Goal: Information Seeking & Learning: Understand process/instructions

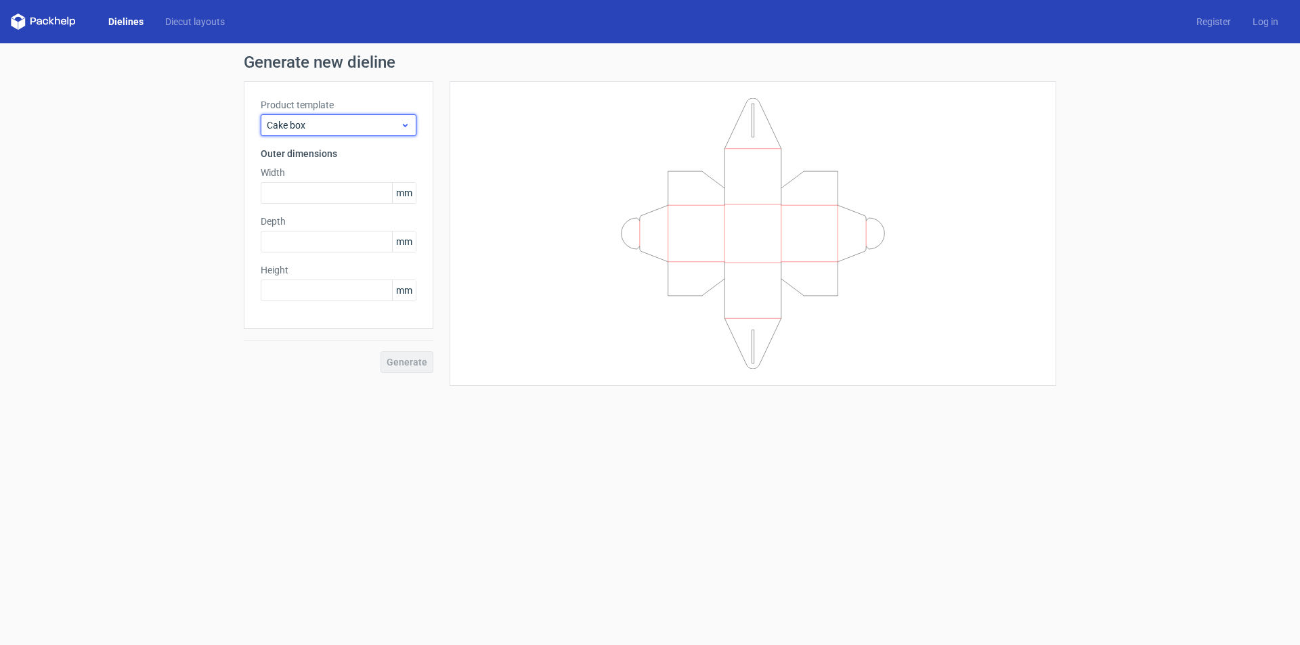
click at [398, 123] on span "Cake box" at bounding box center [333, 126] width 133 height 14
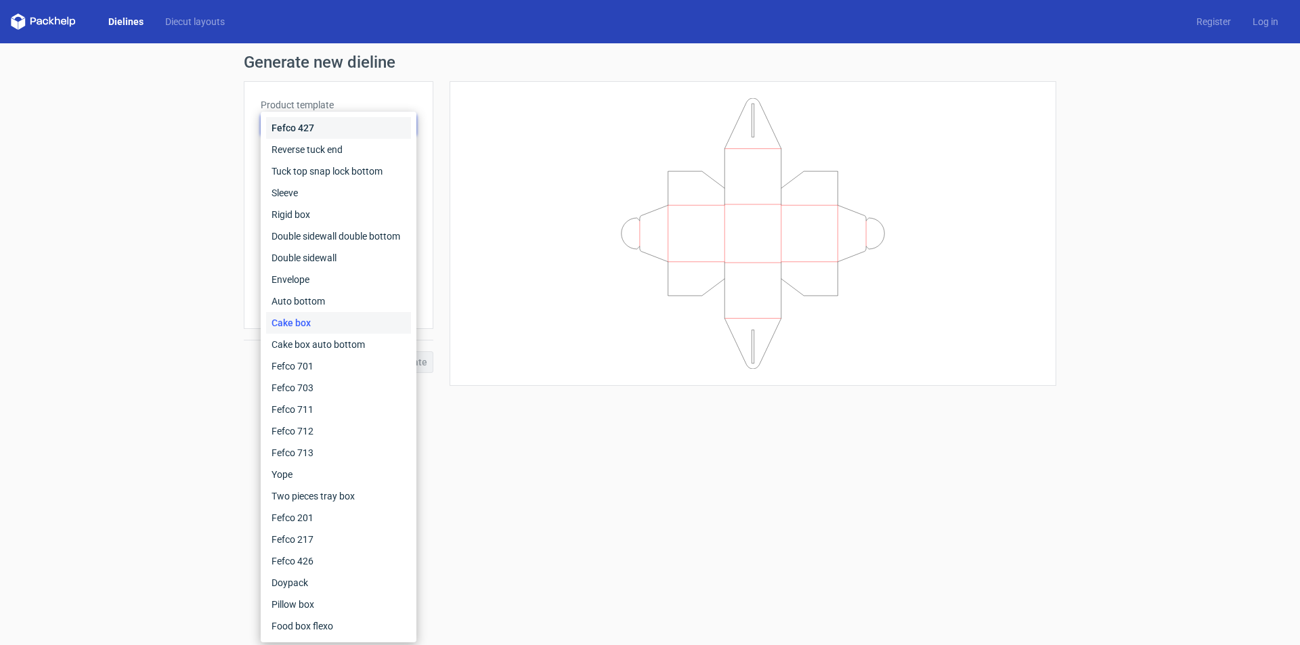
click at [310, 129] on div "Fefco 427" at bounding box center [338, 128] width 145 height 22
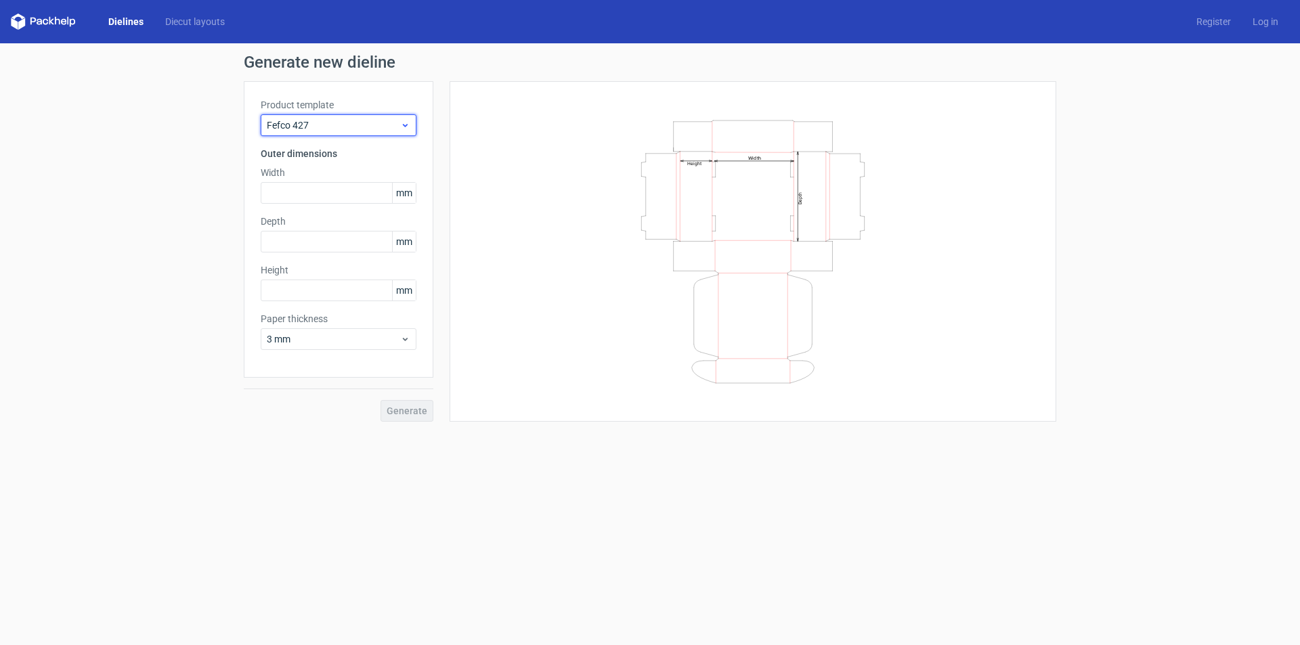
click at [309, 127] on span "Fefco 427" at bounding box center [333, 126] width 133 height 14
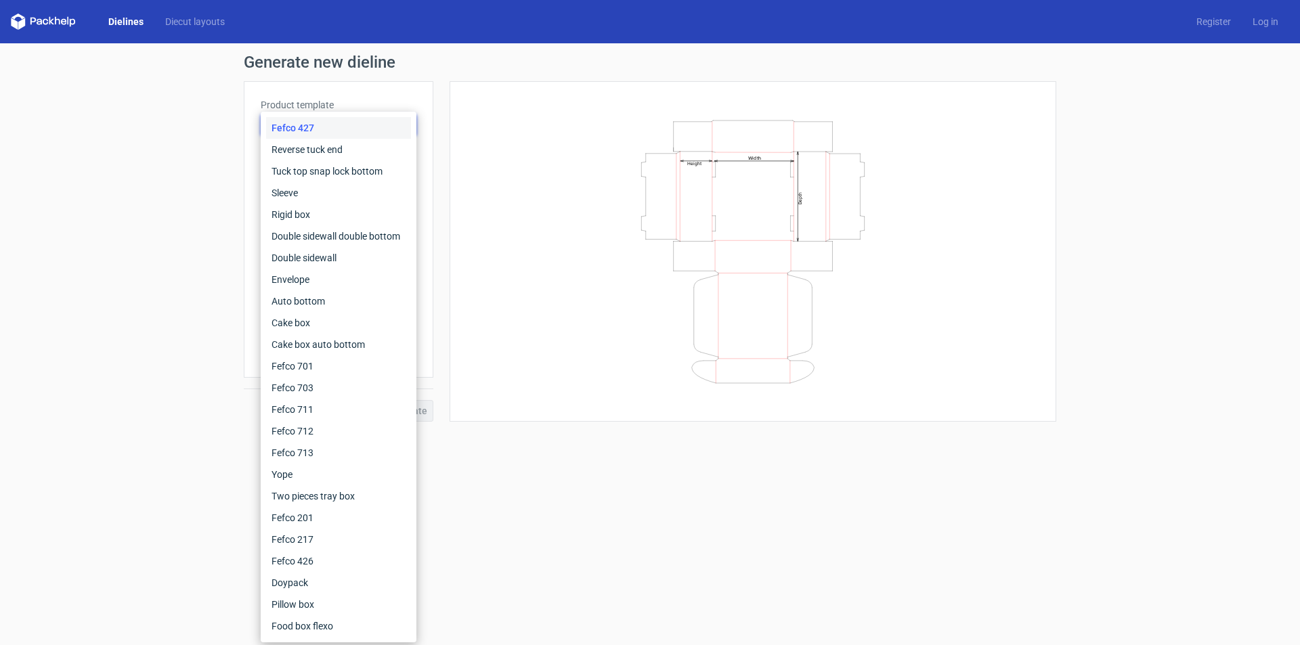
click at [314, 121] on div "Fefco 427" at bounding box center [338, 128] width 145 height 22
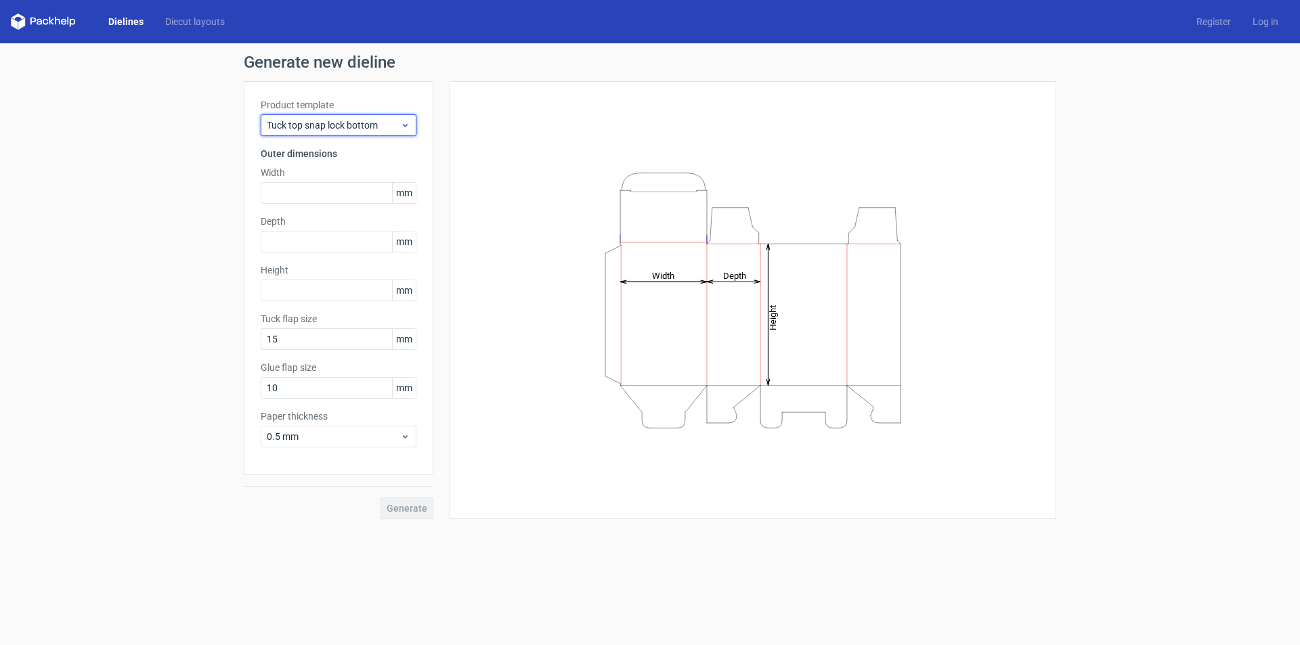
click at [351, 125] on span "Tuck top snap lock bottom" at bounding box center [333, 126] width 133 height 14
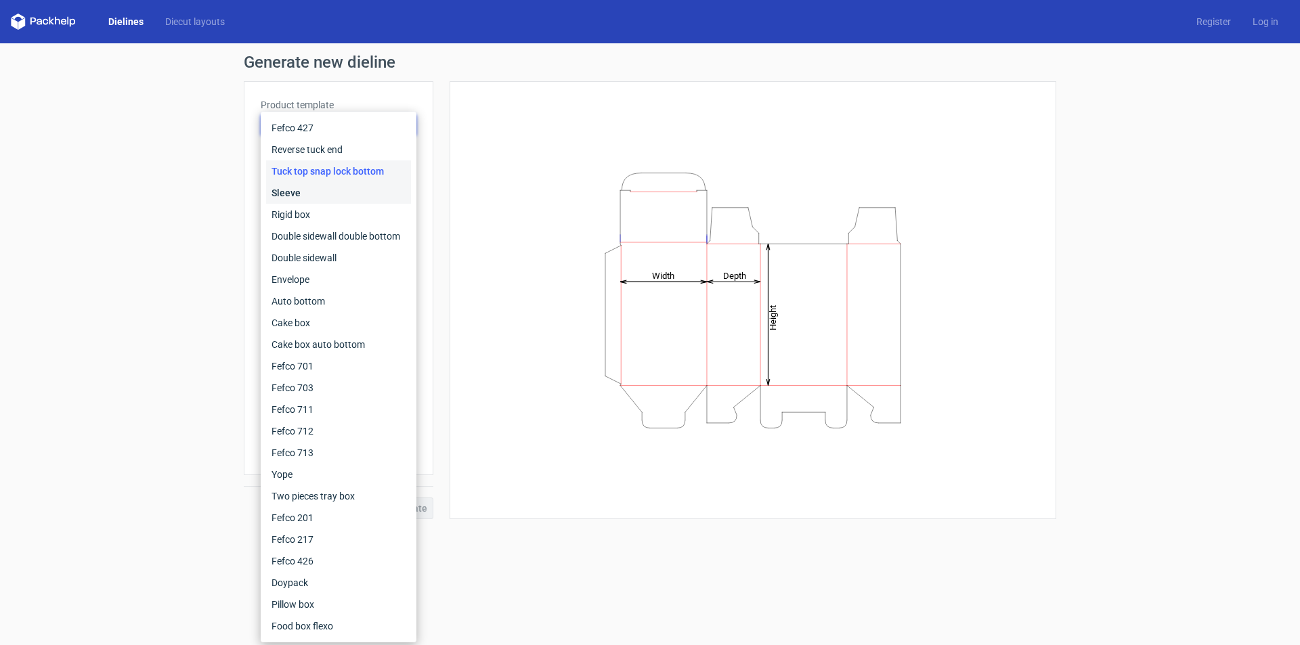
click at [281, 194] on div "Sleeve" at bounding box center [338, 193] width 145 height 22
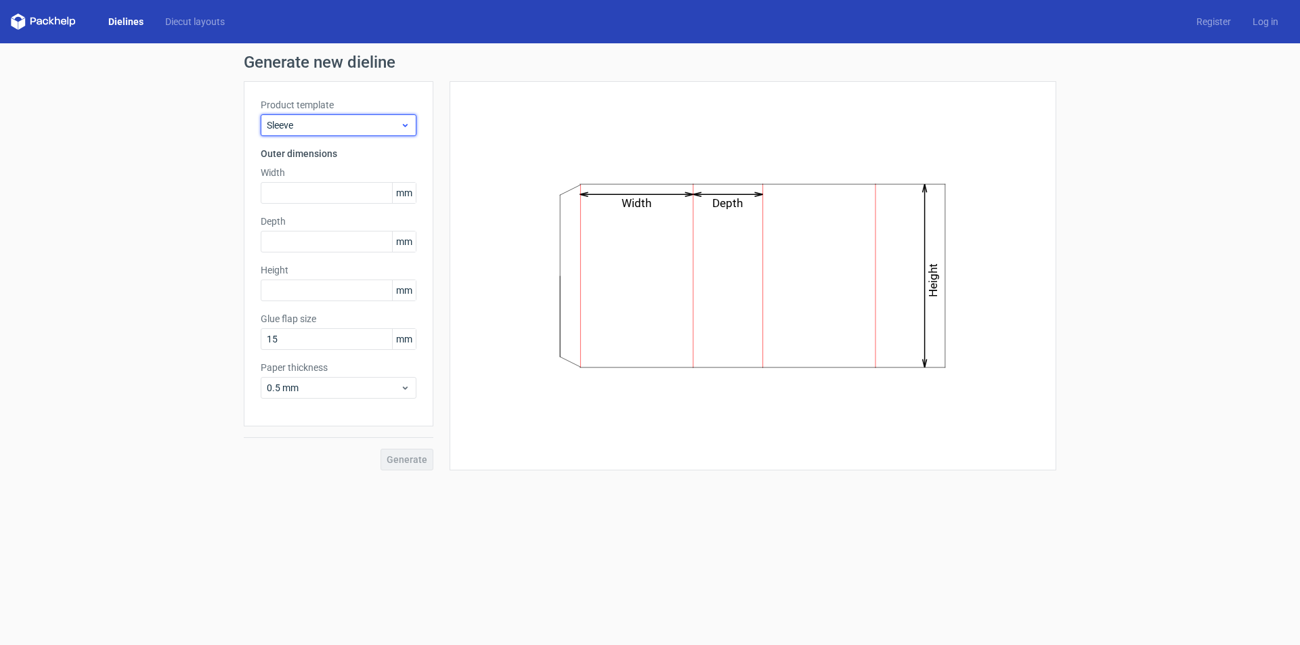
click at [314, 129] on span "Sleeve" at bounding box center [333, 126] width 133 height 14
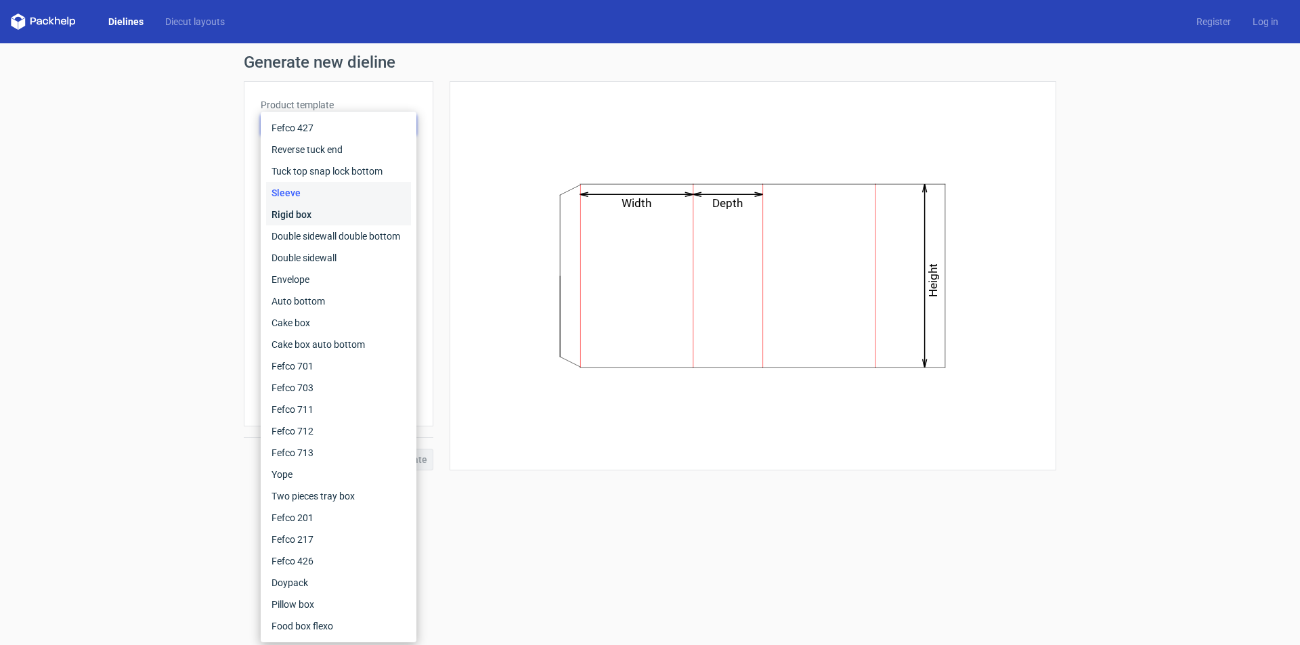
click at [303, 209] on div "Rigid box" at bounding box center [338, 215] width 145 height 22
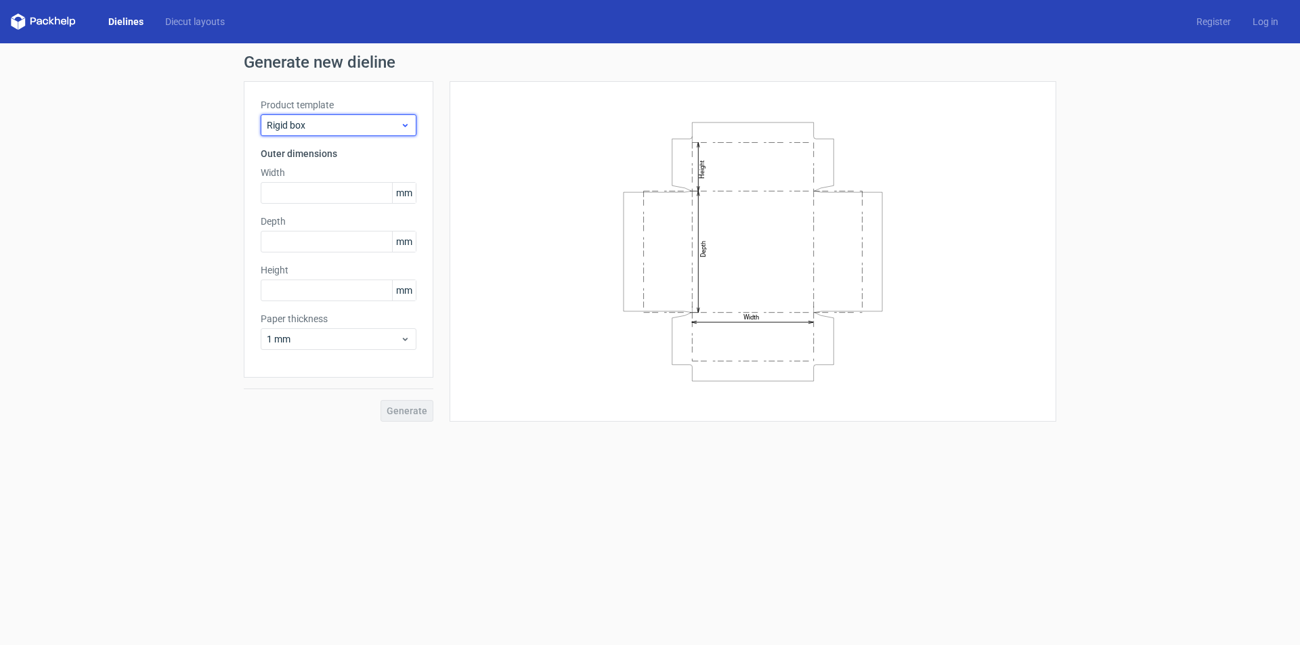
click at [306, 123] on span "Rigid box" at bounding box center [333, 126] width 133 height 14
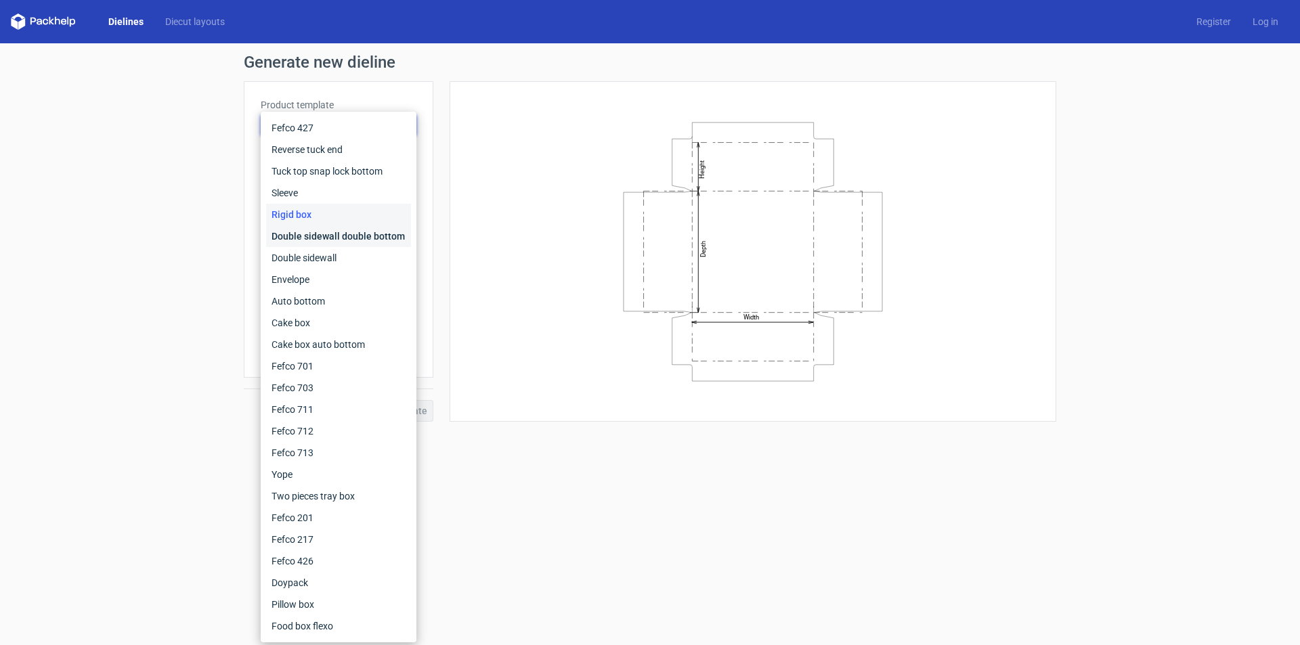
click at [296, 235] on div "Double sidewall double bottom" at bounding box center [338, 237] width 145 height 22
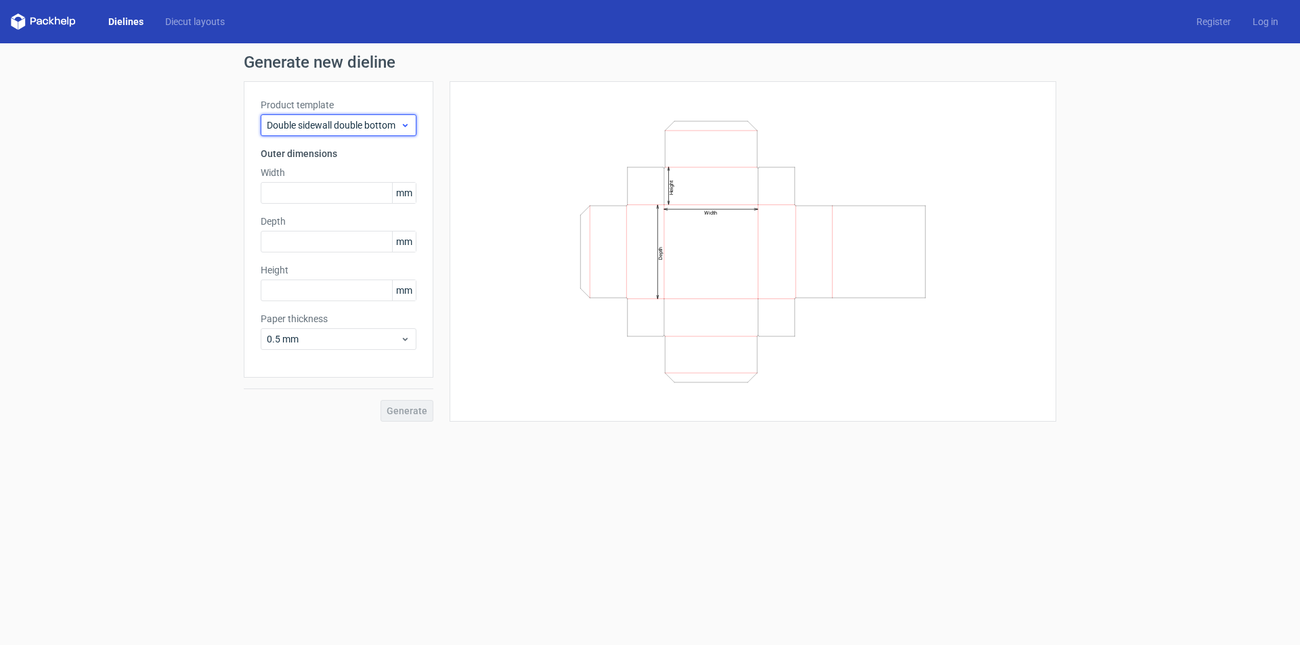
click at [315, 123] on span "Double sidewall double bottom" at bounding box center [333, 126] width 133 height 14
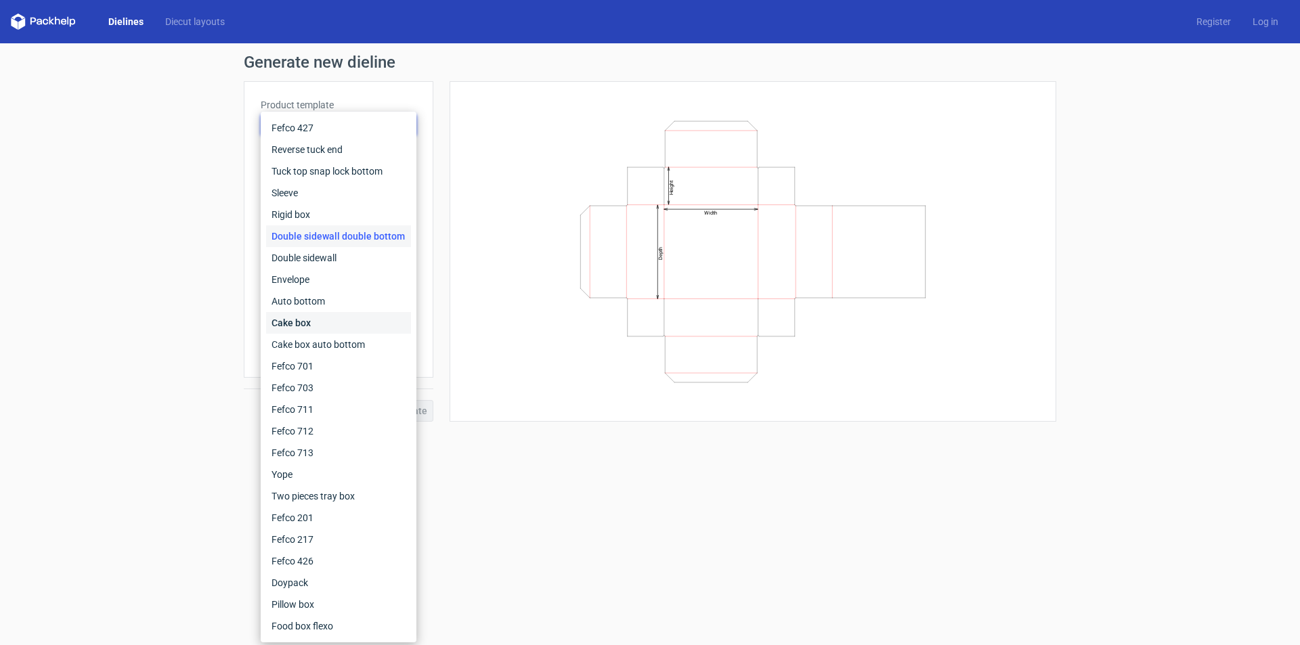
click at [290, 323] on div "Cake box" at bounding box center [338, 323] width 145 height 22
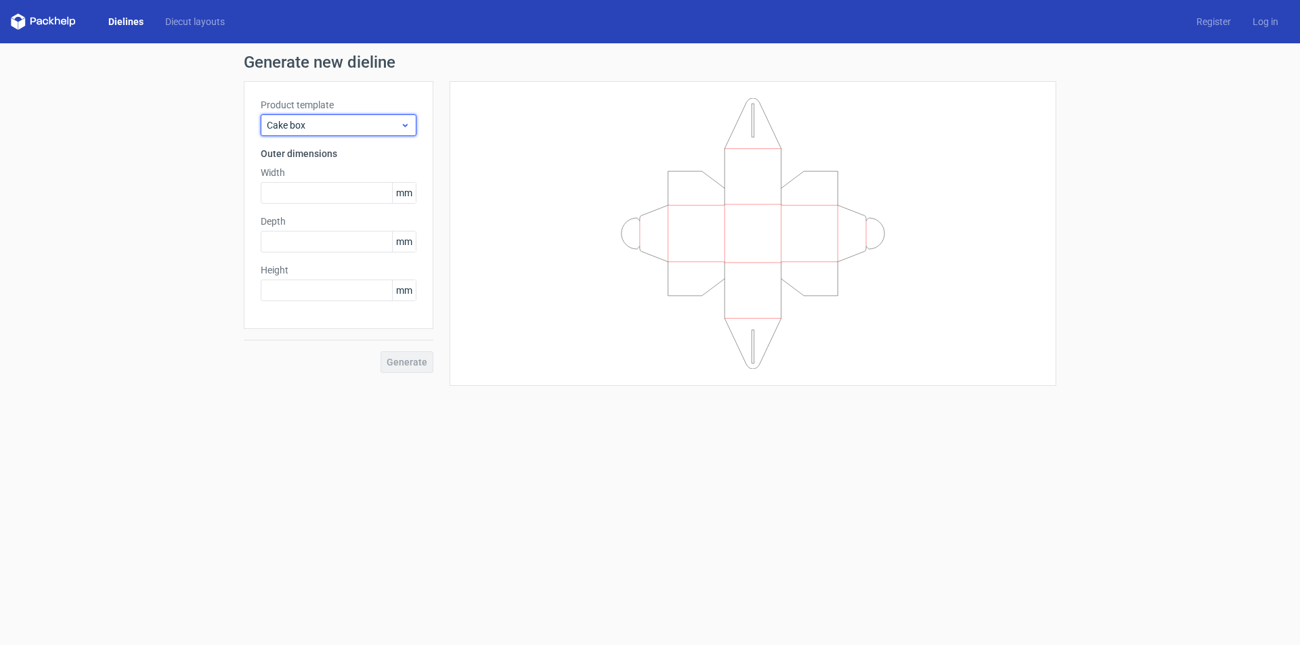
click at [295, 127] on span "Cake box" at bounding box center [333, 126] width 133 height 14
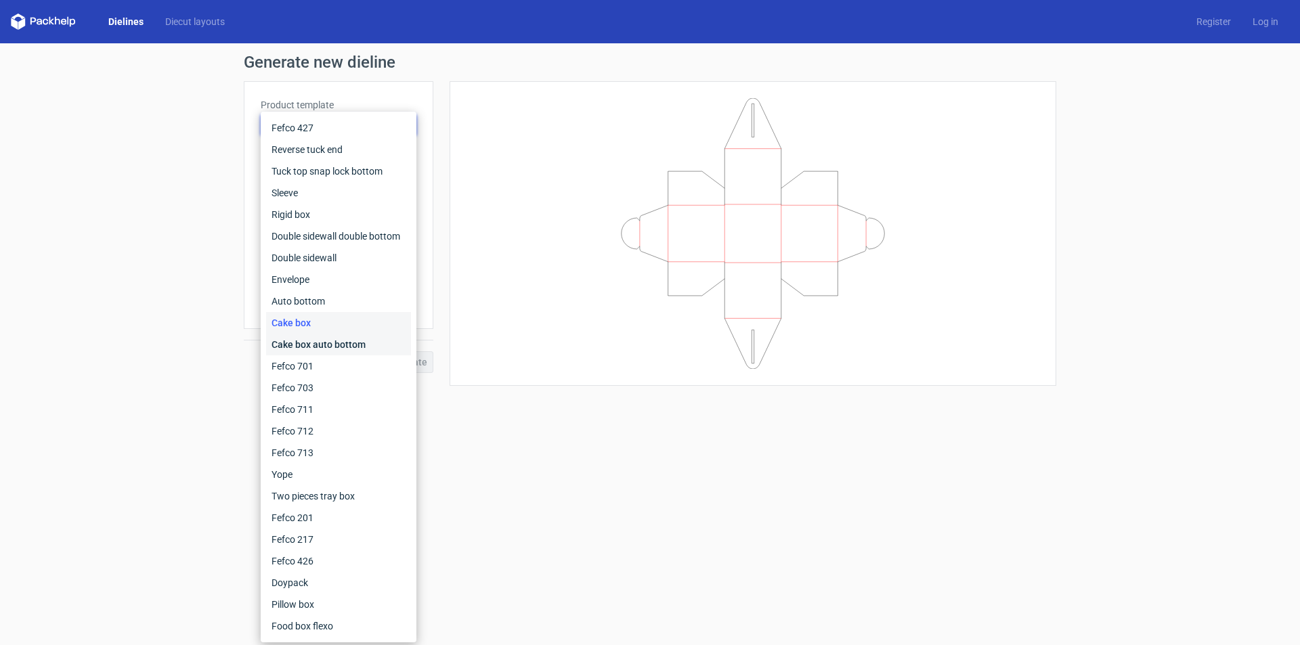
click at [303, 347] on div "Cake box auto bottom" at bounding box center [338, 345] width 145 height 22
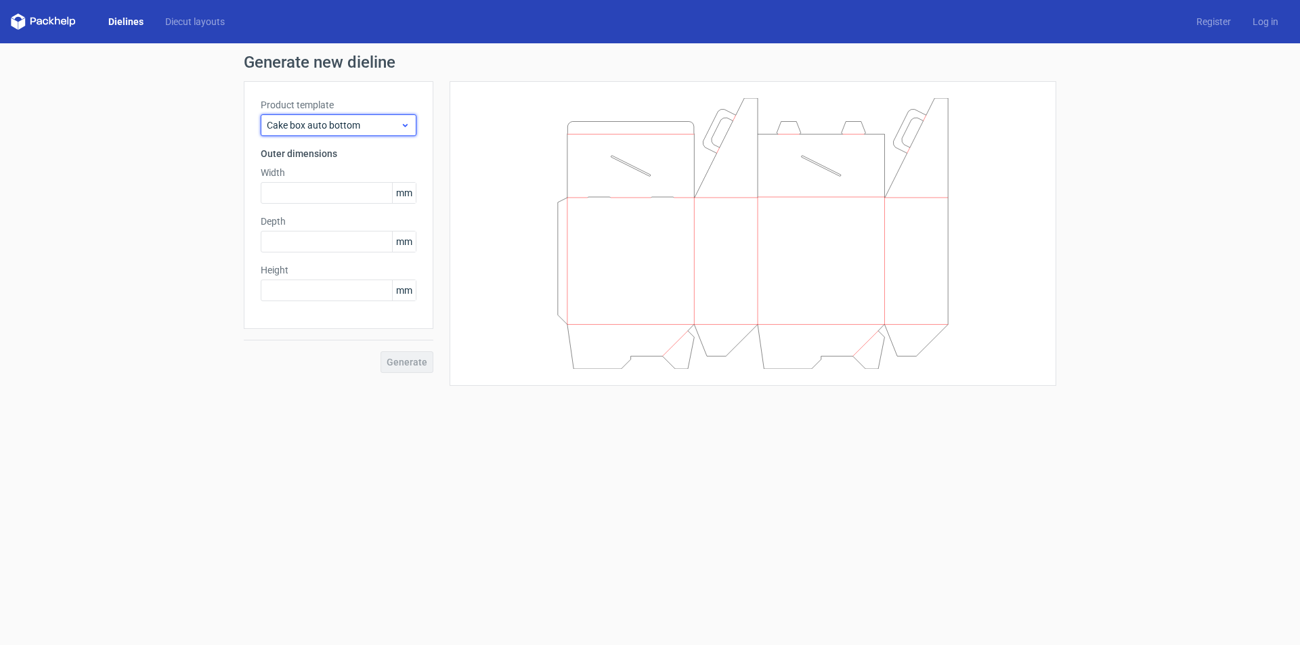
click at [311, 127] on span "Cake box auto bottom" at bounding box center [333, 126] width 133 height 14
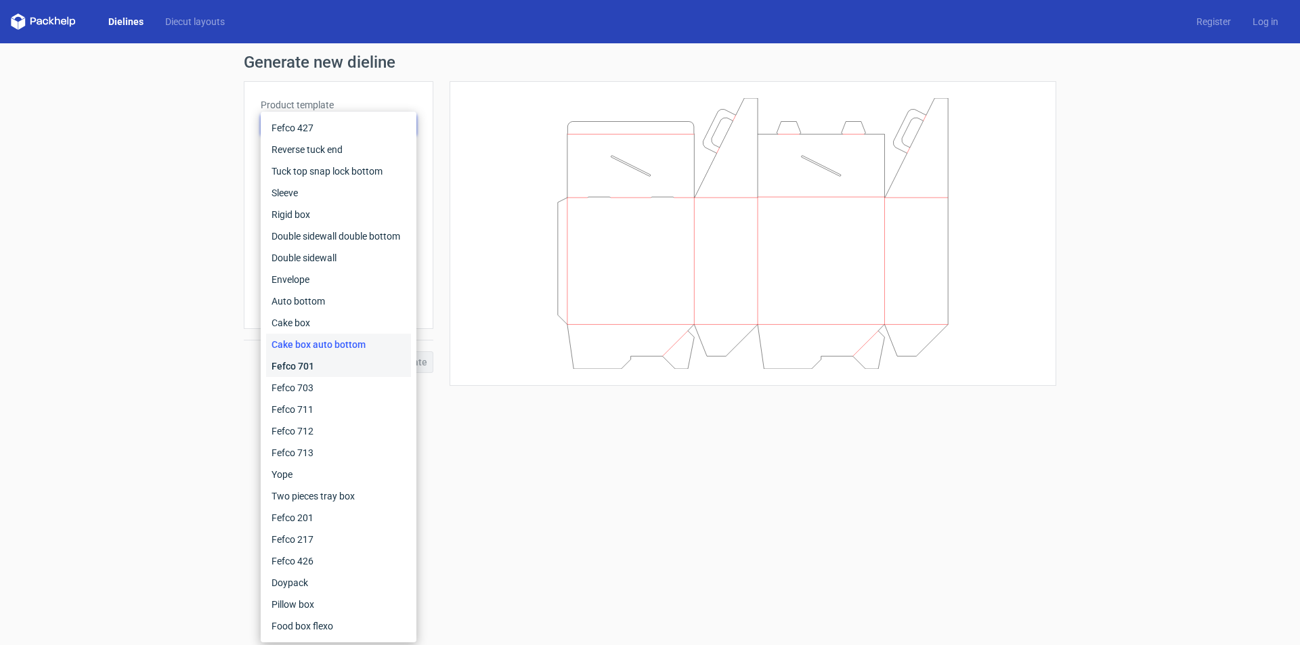
click at [307, 364] on div "Fefco 701" at bounding box center [338, 367] width 145 height 22
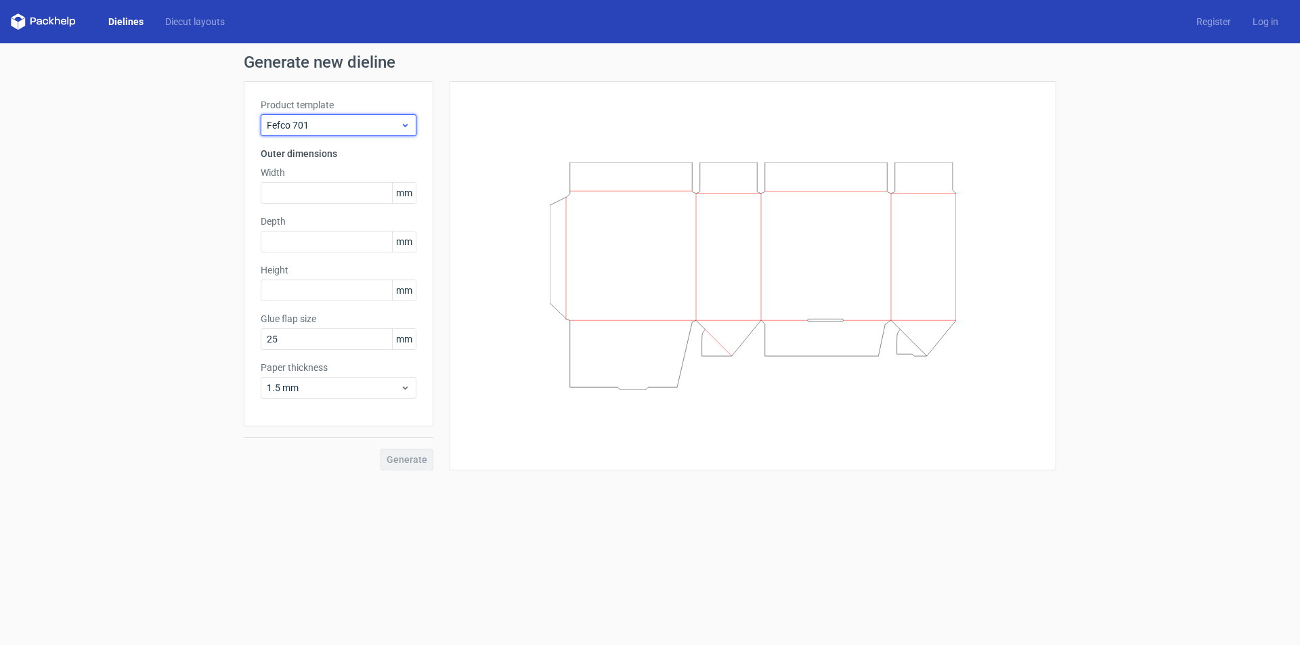
click at [310, 135] on div "Fefco 701" at bounding box center [339, 125] width 156 height 22
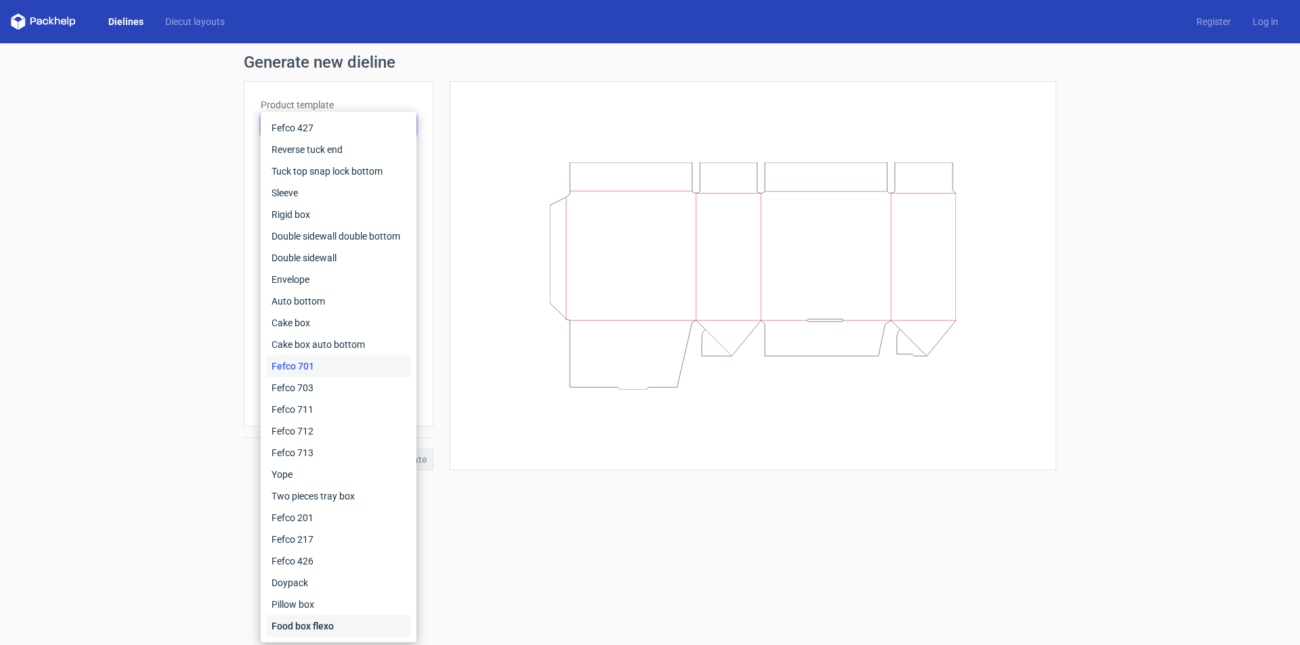
click at [302, 620] on div "Food box flexo" at bounding box center [338, 627] width 145 height 22
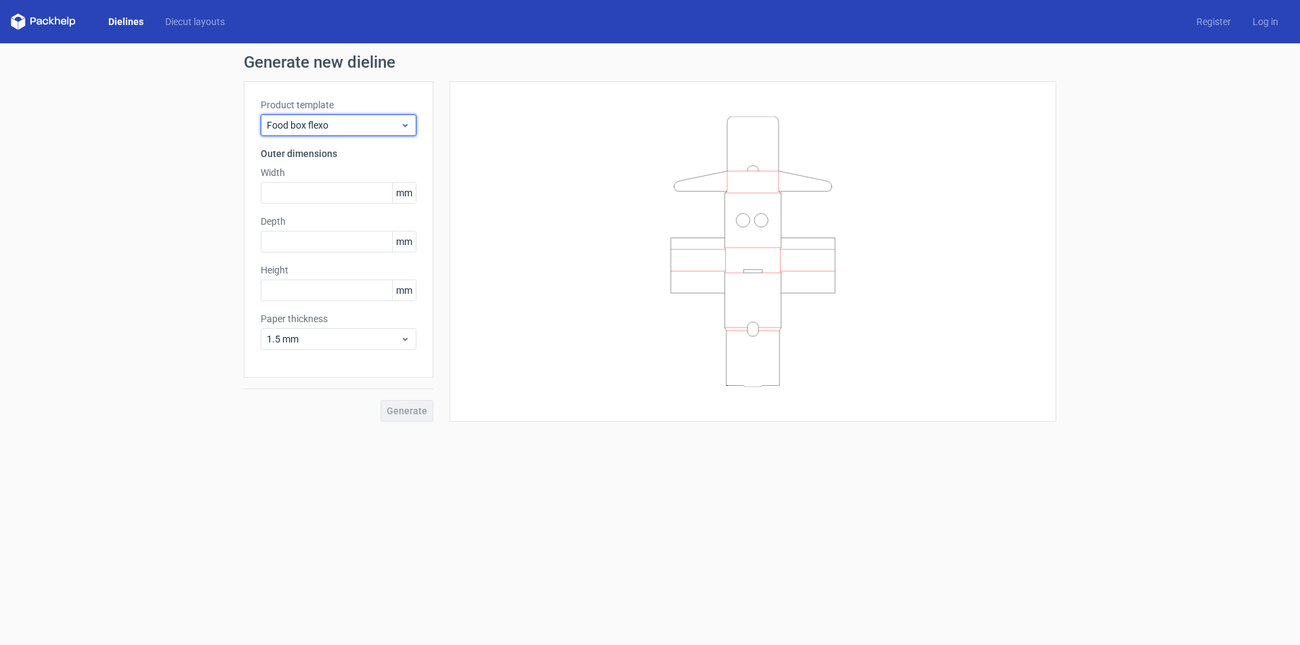
click at [306, 129] on span "Food box flexo" at bounding box center [333, 126] width 133 height 14
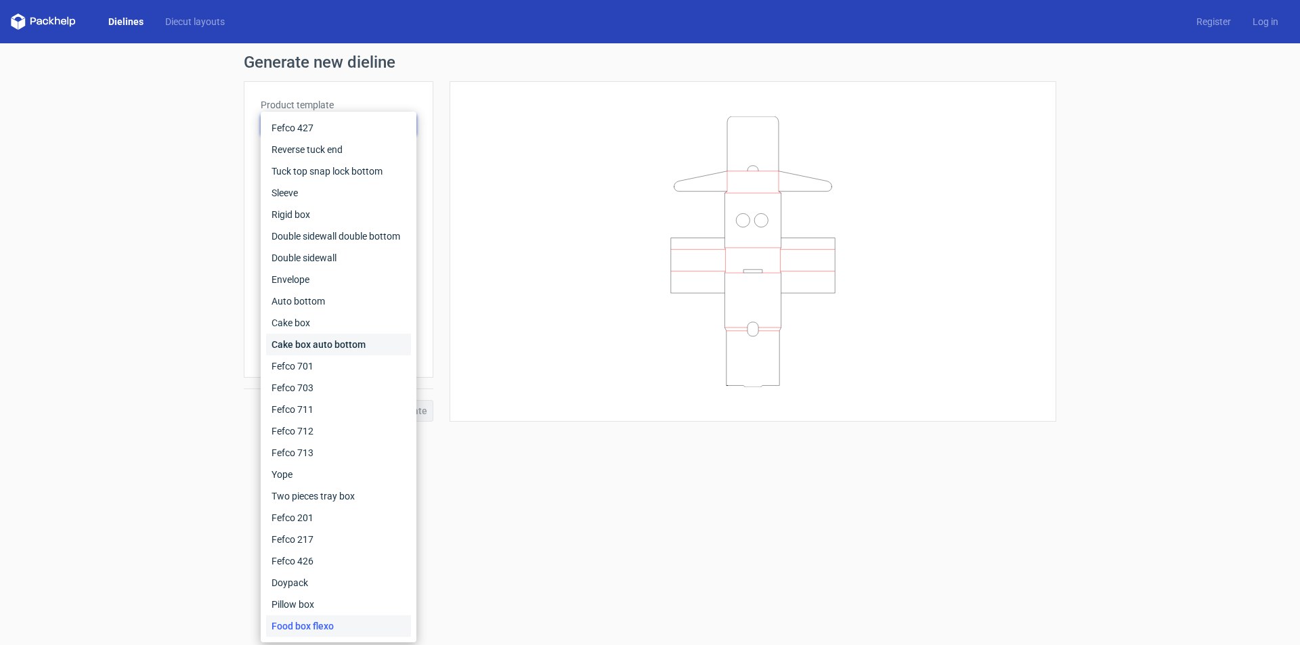
click at [308, 342] on div "Cake box auto bottom" at bounding box center [338, 345] width 145 height 22
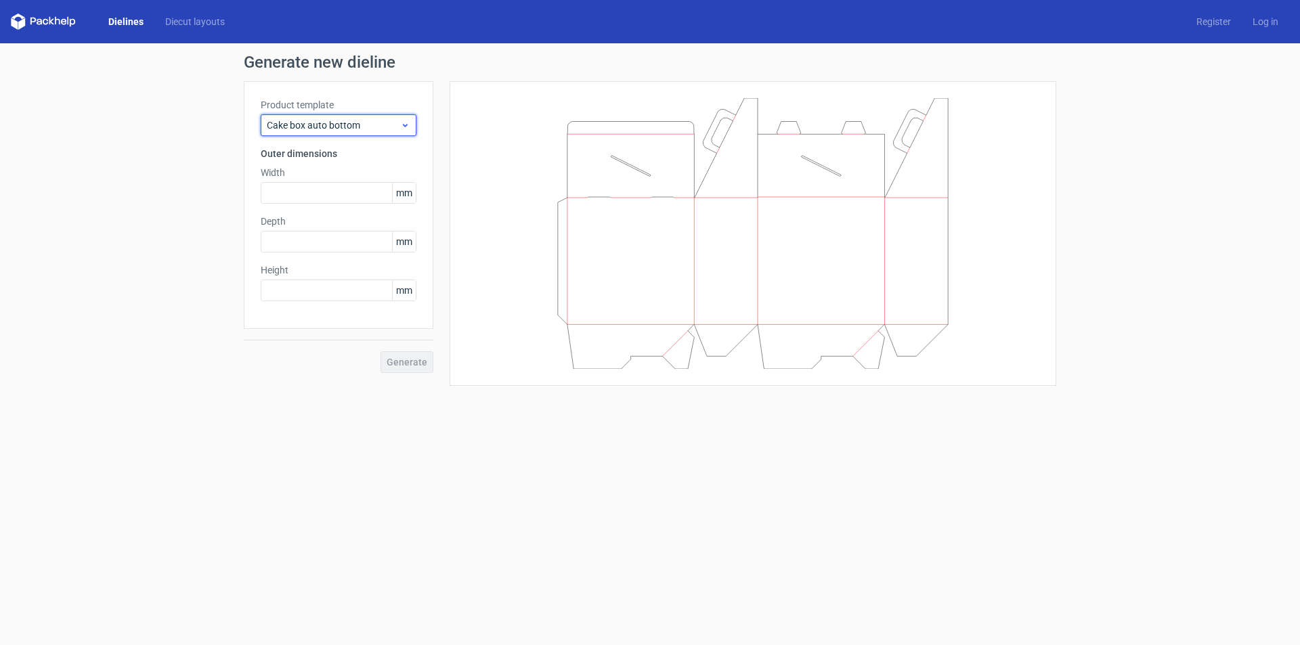
click at [304, 116] on div "Cake box auto bottom" at bounding box center [339, 125] width 156 height 22
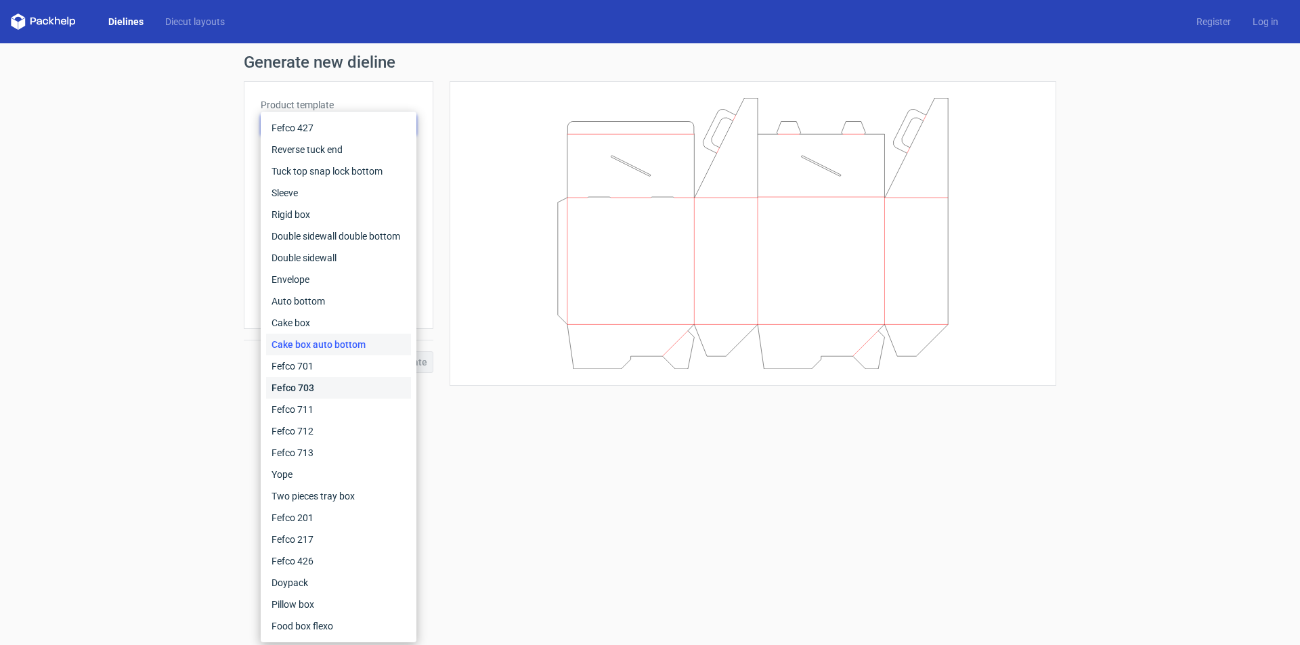
click at [316, 389] on div "Fefco 703" at bounding box center [338, 388] width 145 height 22
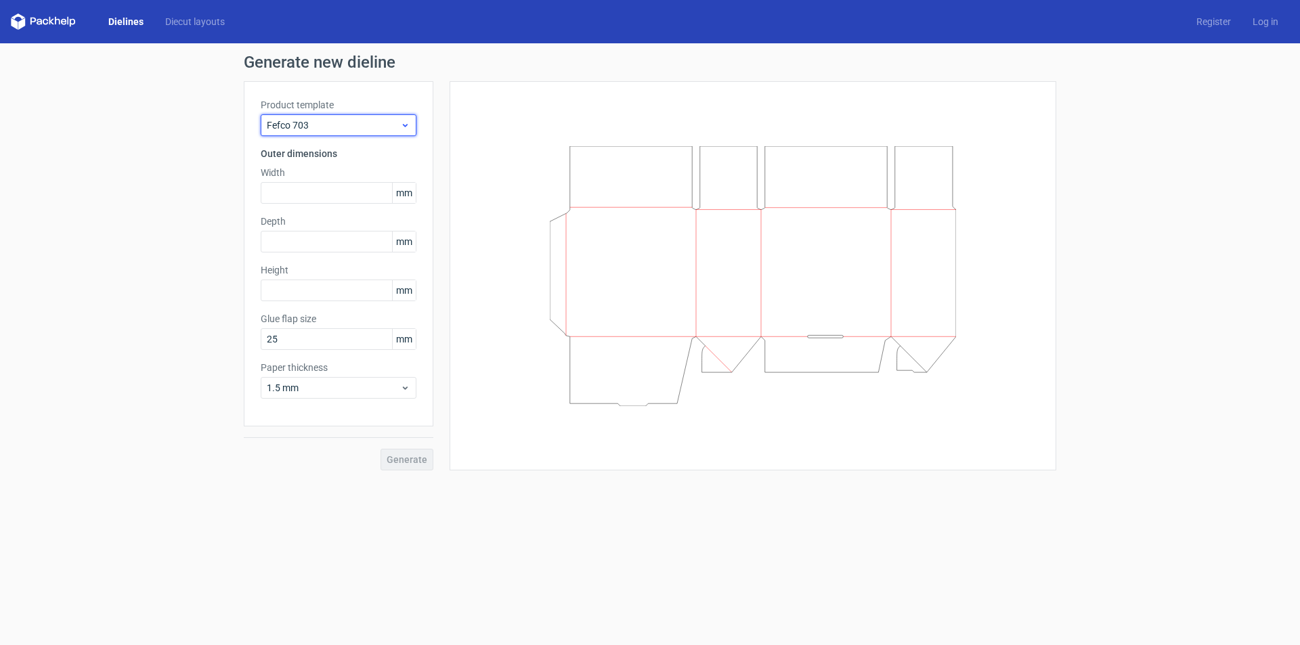
click at [309, 125] on span "Fefco 703" at bounding box center [333, 126] width 133 height 14
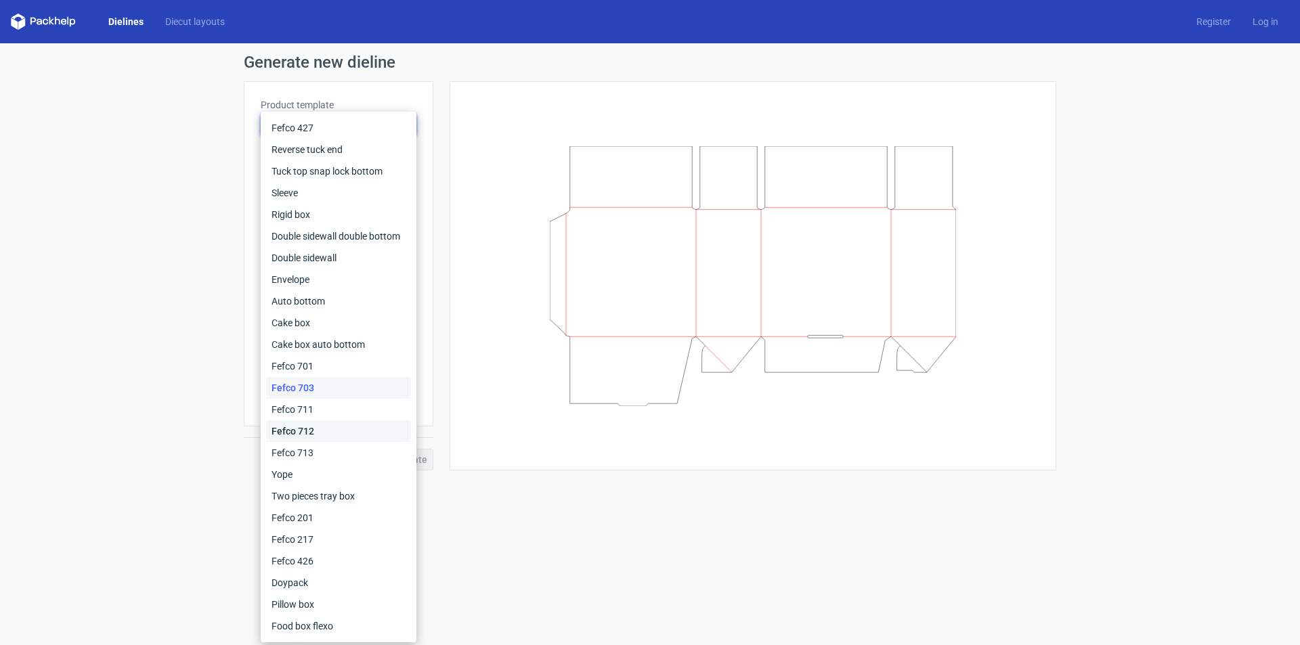
click at [303, 428] on div "Fefco 712" at bounding box center [338, 432] width 145 height 22
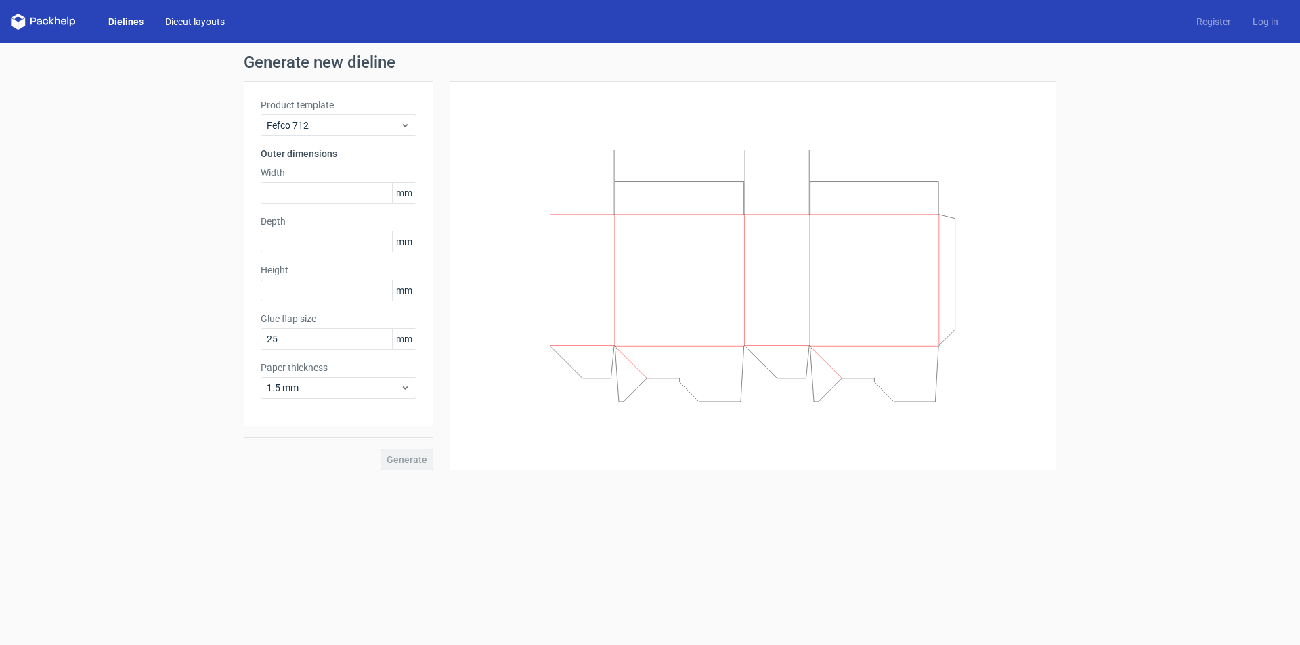
click at [213, 22] on link "Diecut layouts" at bounding box center [194, 22] width 81 height 14
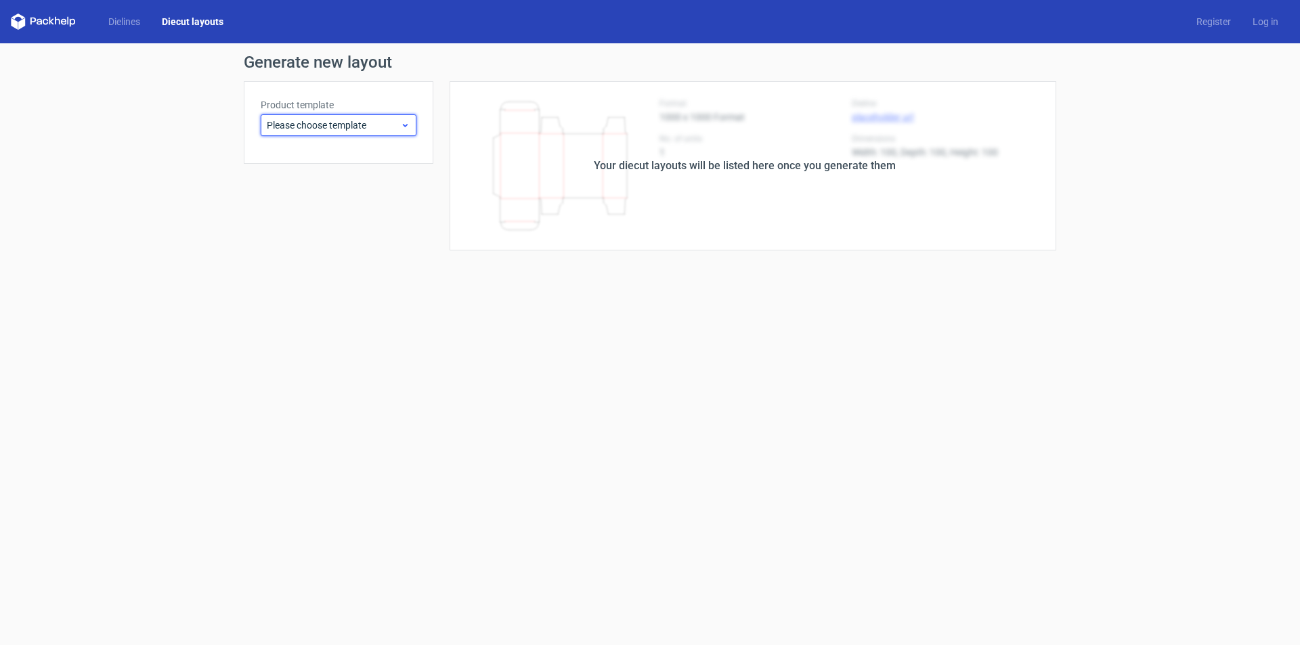
click at [376, 116] on div "Please choose template" at bounding box center [339, 125] width 156 height 22
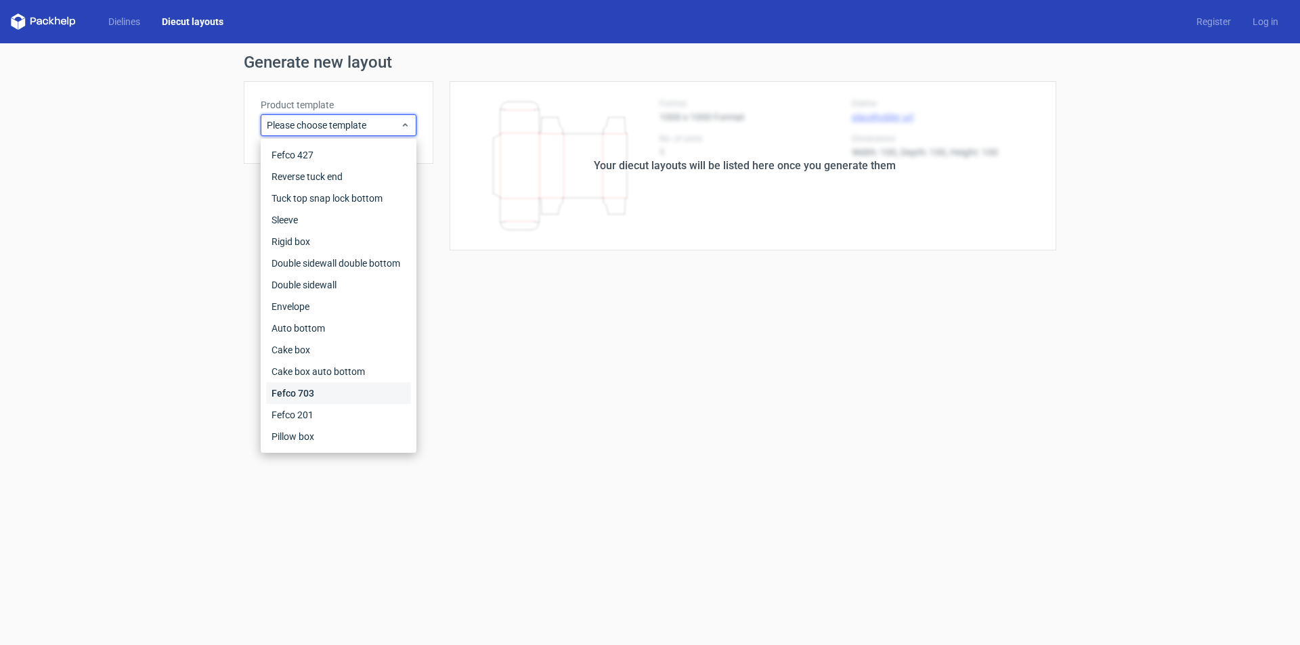
click at [318, 396] on div "Fefco 703" at bounding box center [338, 394] width 145 height 22
